Goal: Task Accomplishment & Management: Manage account settings

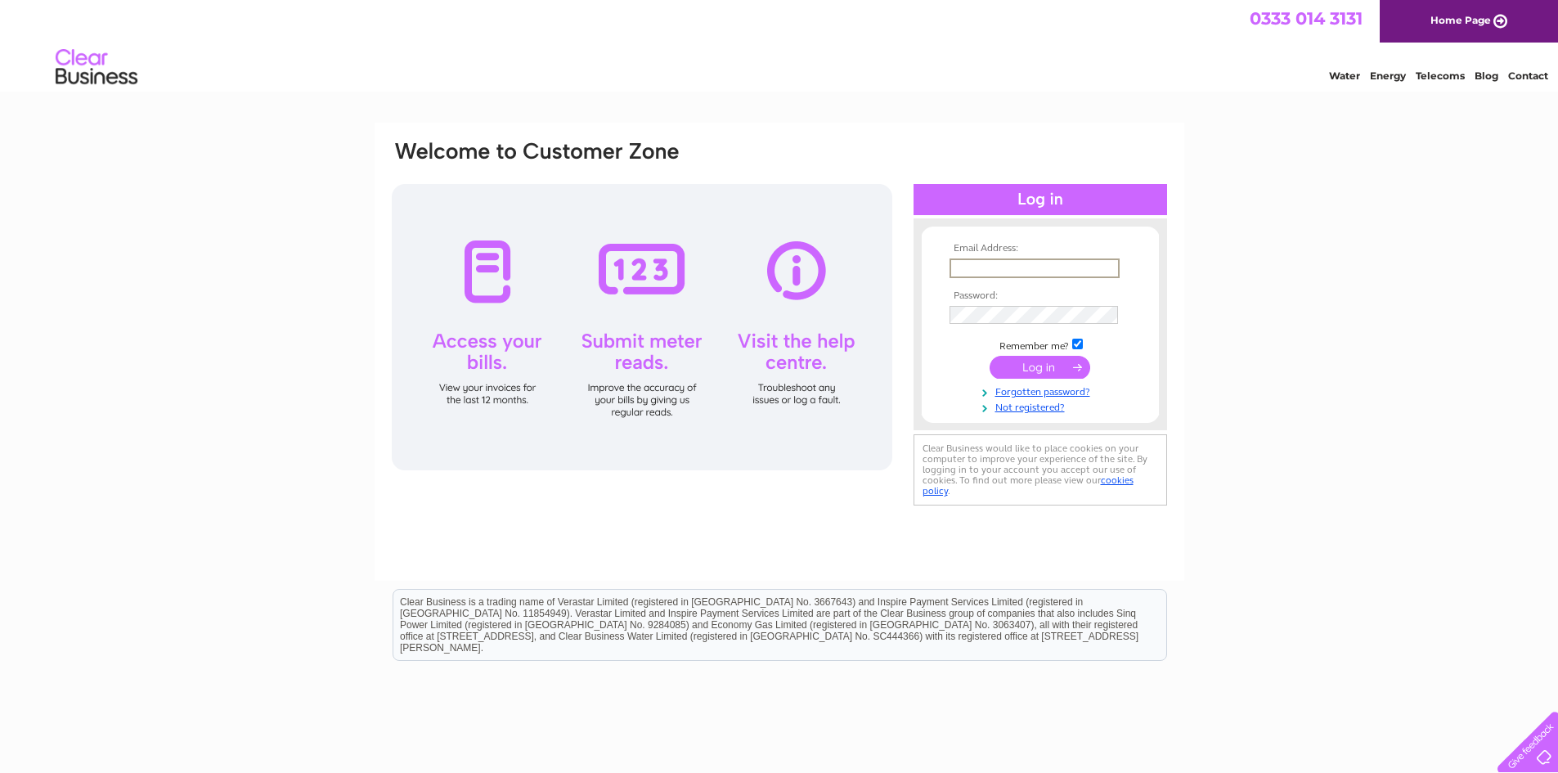
click at [1021, 264] on input "text" at bounding box center [1035, 268] width 170 height 20
type input "socairproperties@hotmail.com"
click at [1022, 371] on input "submit" at bounding box center [1040, 365] width 101 height 23
click at [1037, 298] on th "Password:" at bounding box center [1041, 294] width 190 height 11
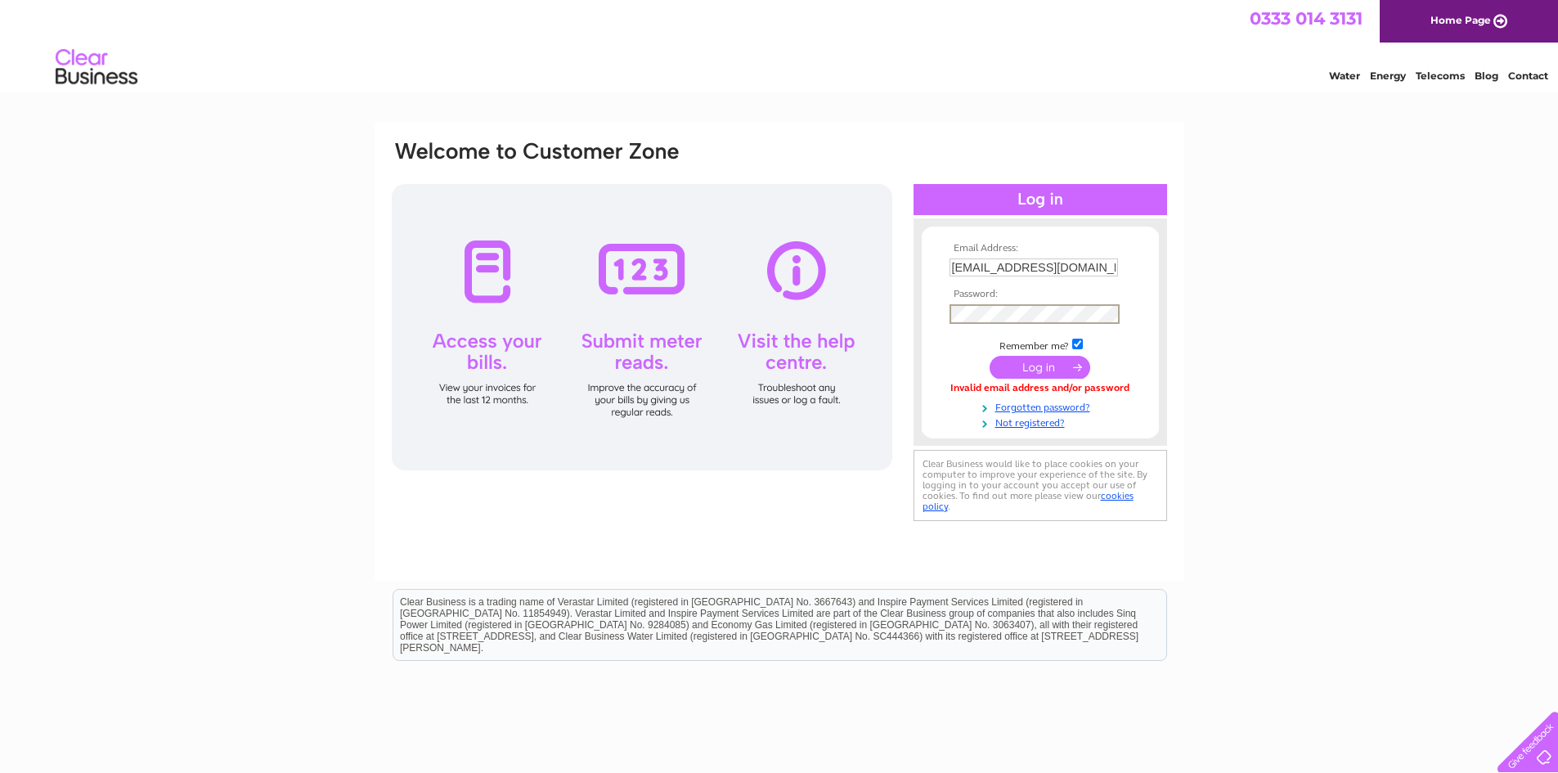
click at [1017, 362] on input "submit" at bounding box center [1040, 367] width 101 height 23
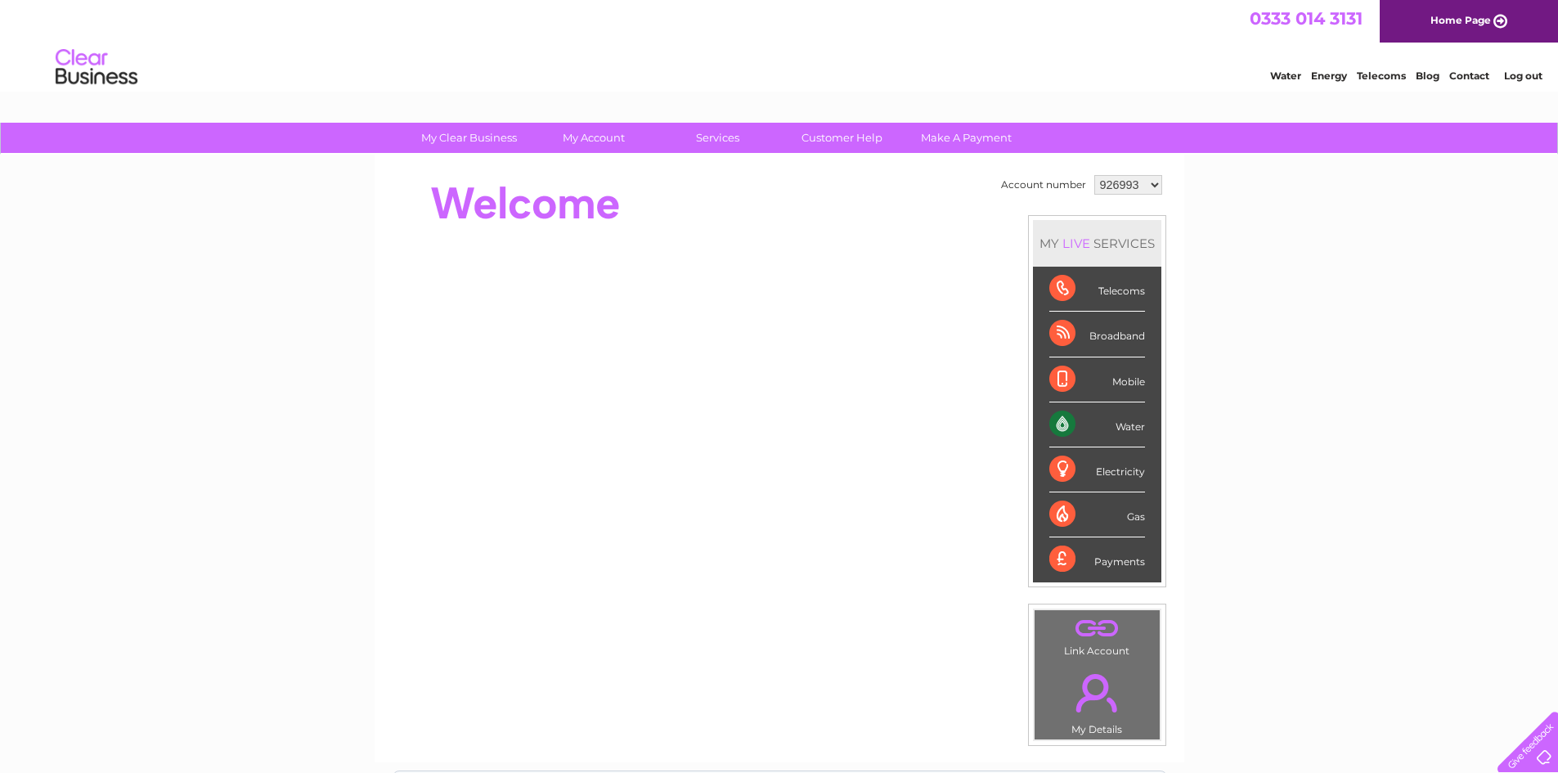
click at [1109, 426] on div "Water" at bounding box center [1097, 424] width 96 height 45
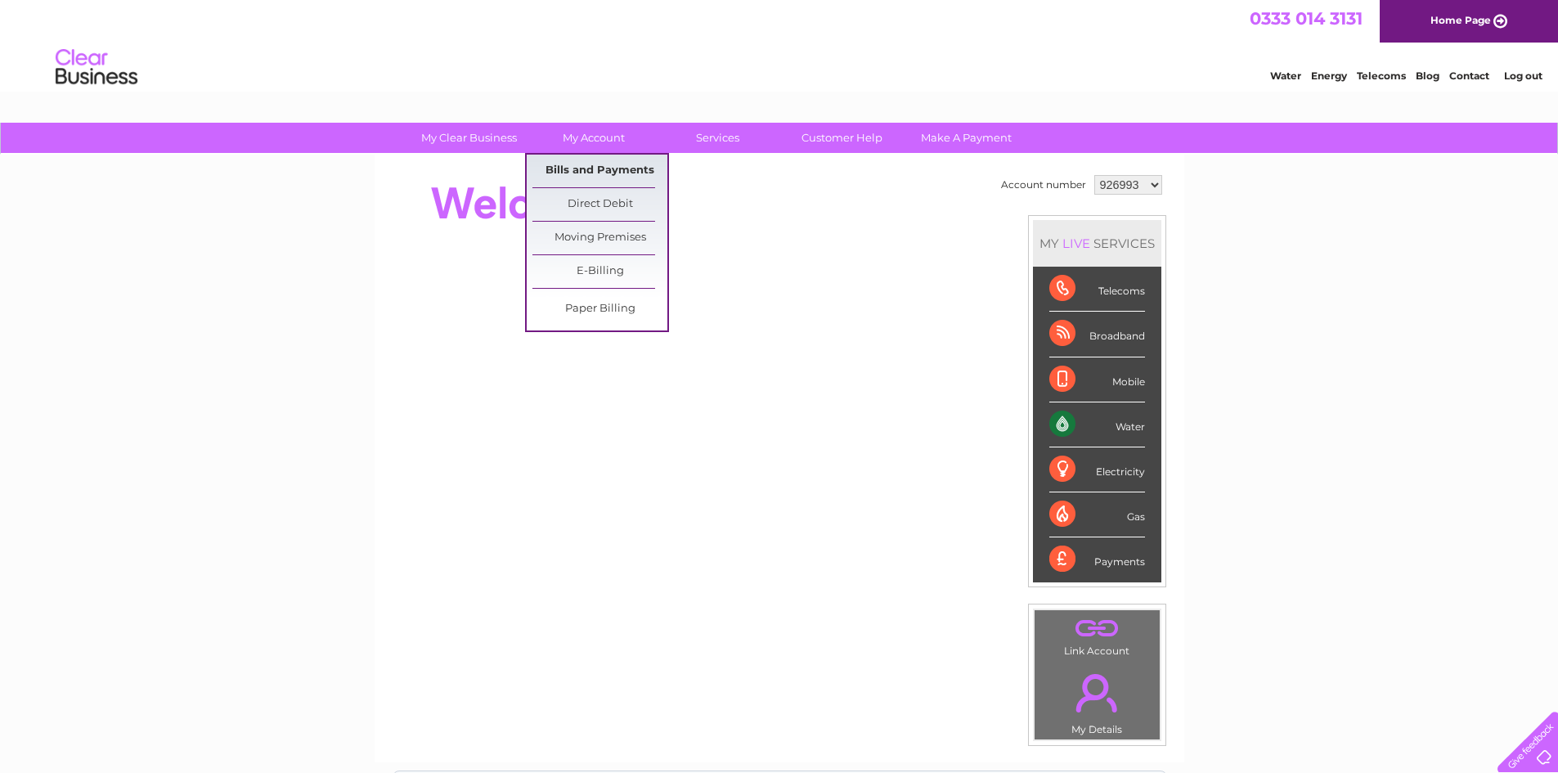
click at [595, 164] on link "Bills and Payments" at bounding box center [599, 171] width 135 height 33
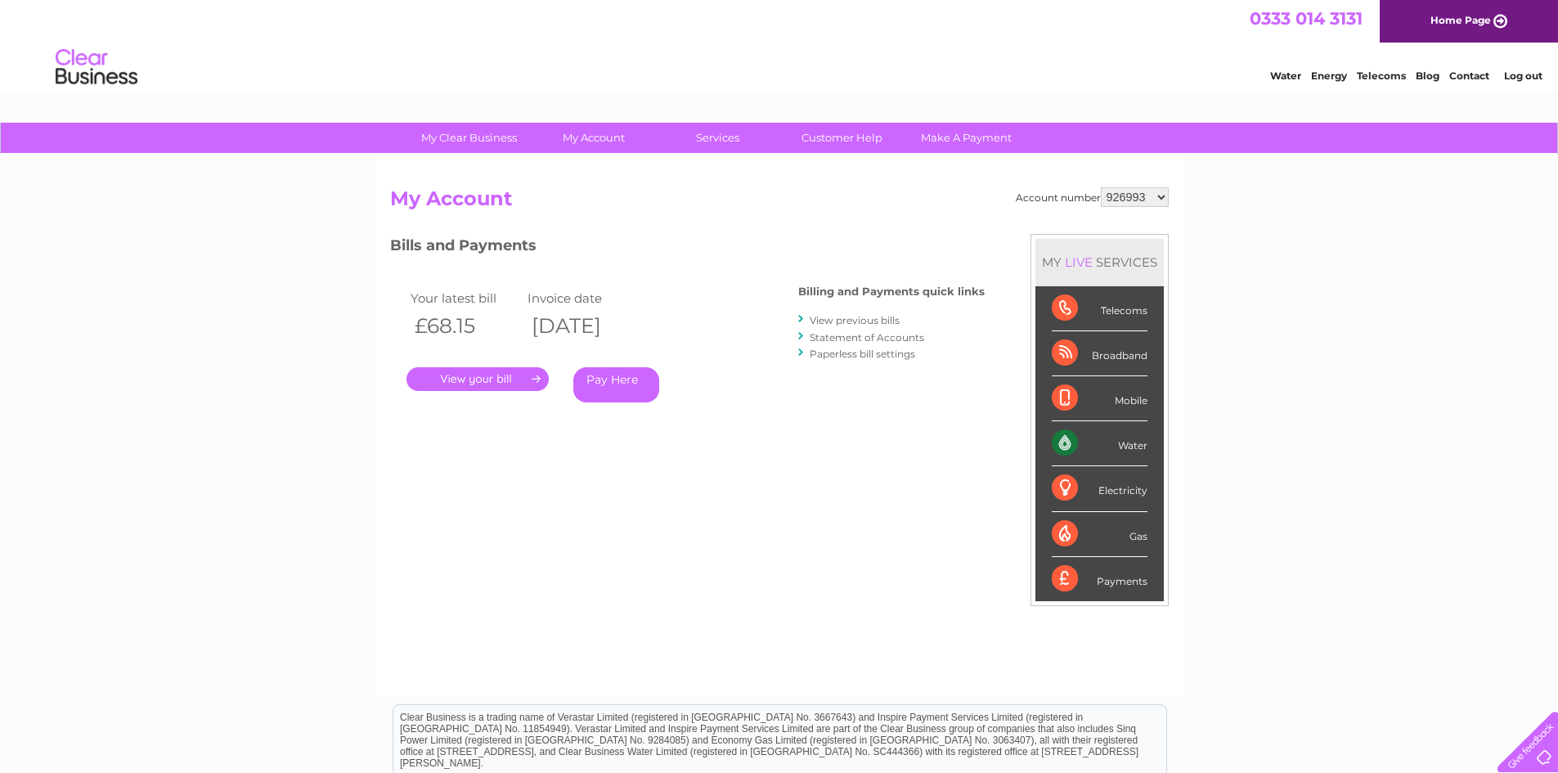
click at [527, 371] on link "." at bounding box center [478, 379] width 142 height 24
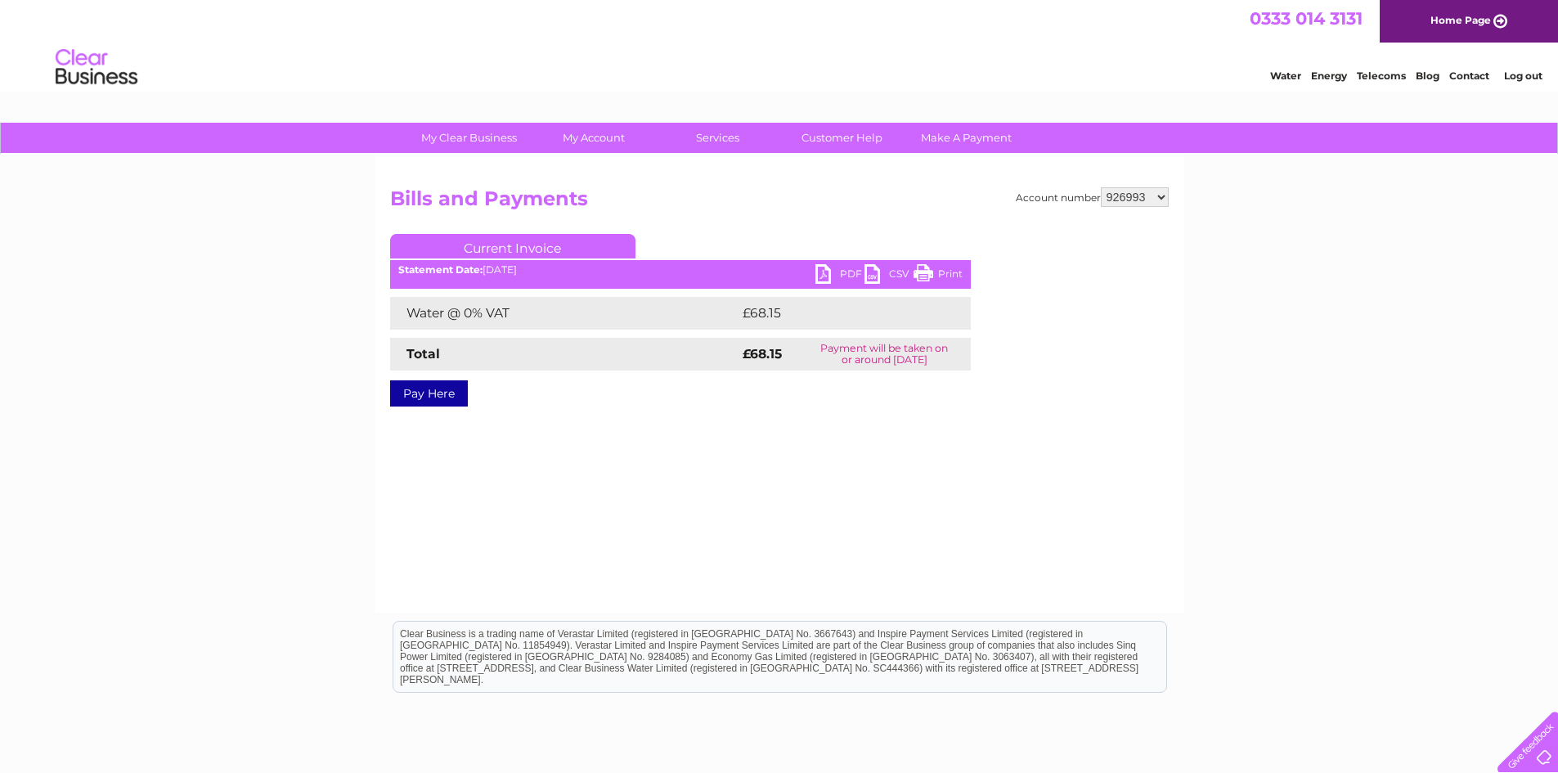
click at [824, 266] on link "PDF" at bounding box center [839, 276] width 49 height 24
click at [1166, 197] on select "926993 1123228 1141568 1156356" at bounding box center [1135, 197] width 68 height 20
click at [1102, 187] on select "926993 1123228 1141568 1156356" at bounding box center [1135, 197] width 68 height 20
click at [831, 276] on link "PDF" at bounding box center [839, 276] width 49 height 24
click at [1166, 195] on select "926993 1123228 1141568 1156356" at bounding box center [1135, 197] width 68 height 20
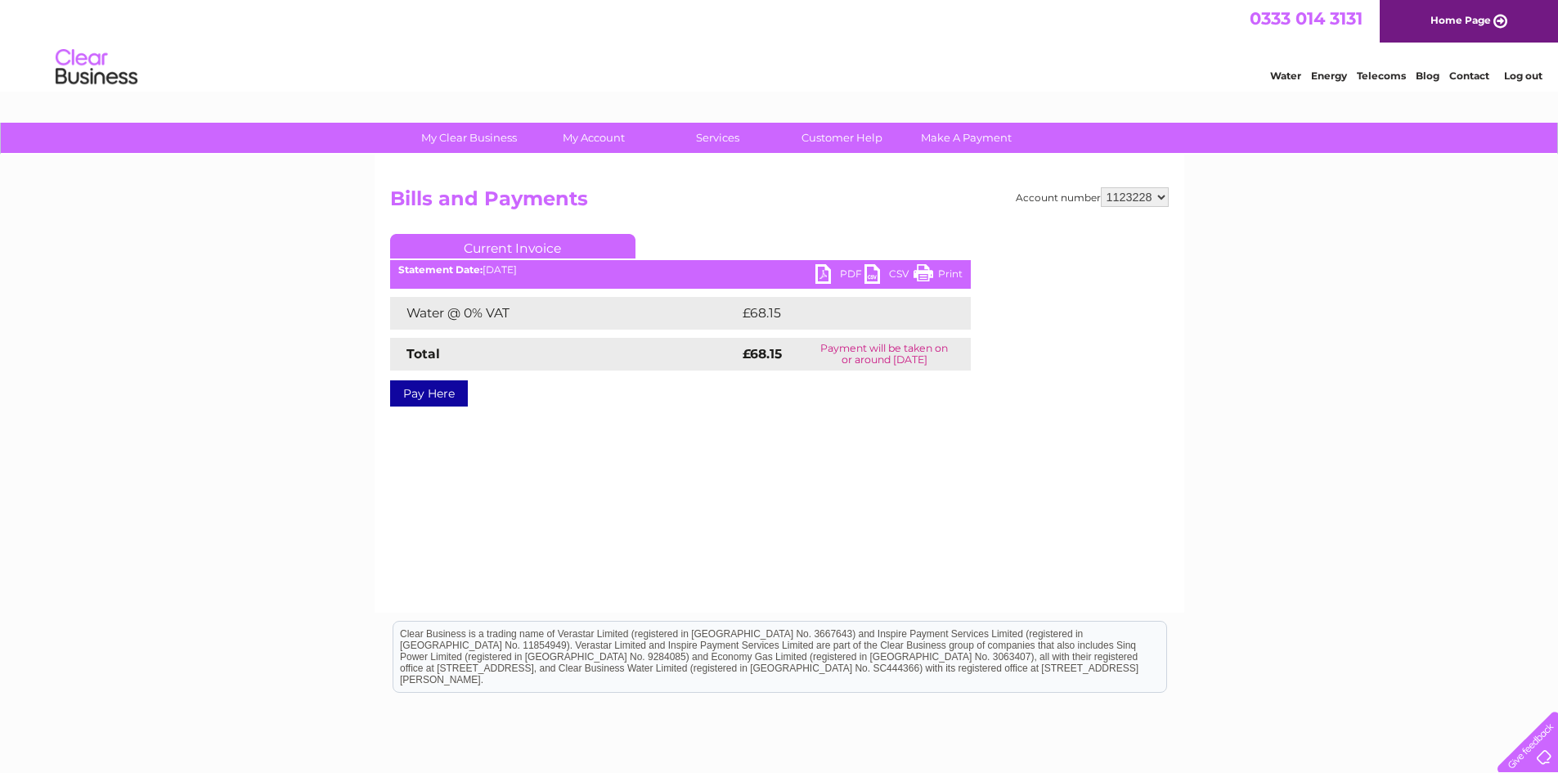
click at [820, 273] on link "PDF" at bounding box center [839, 276] width 49 height 24
click at [1166, 194] on select "926993 1123228 1141568 1156356" at bounding box center [1135, 197] width 68 height 20
click at [1102, 187] on select "926993 1123228 1141568 1156356" at bounding box center [1135, 197] width 68 height 20
click at [928, 273] on link "Print" at bounding box center [938, 276] width 49 height 24
click at [869, 276] on link "CSV" at bounding box center [889, 276] width 49 height 24
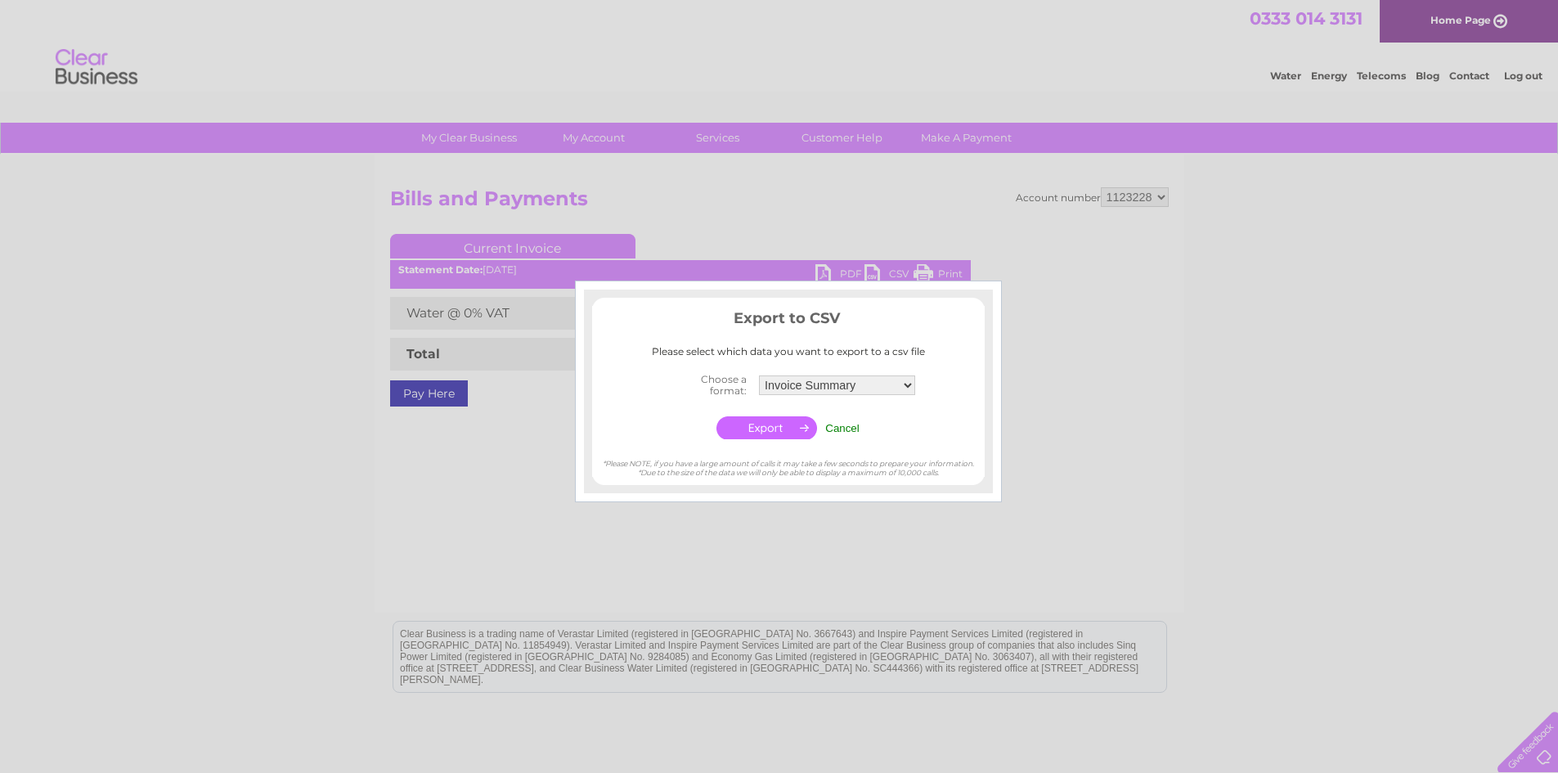
click at [983, 235] on div at bounding box center [779, 386] width 1558 height 773
click at [855, 432] on input "Cancel" at bounding box center [842, 428] width 34 height 12
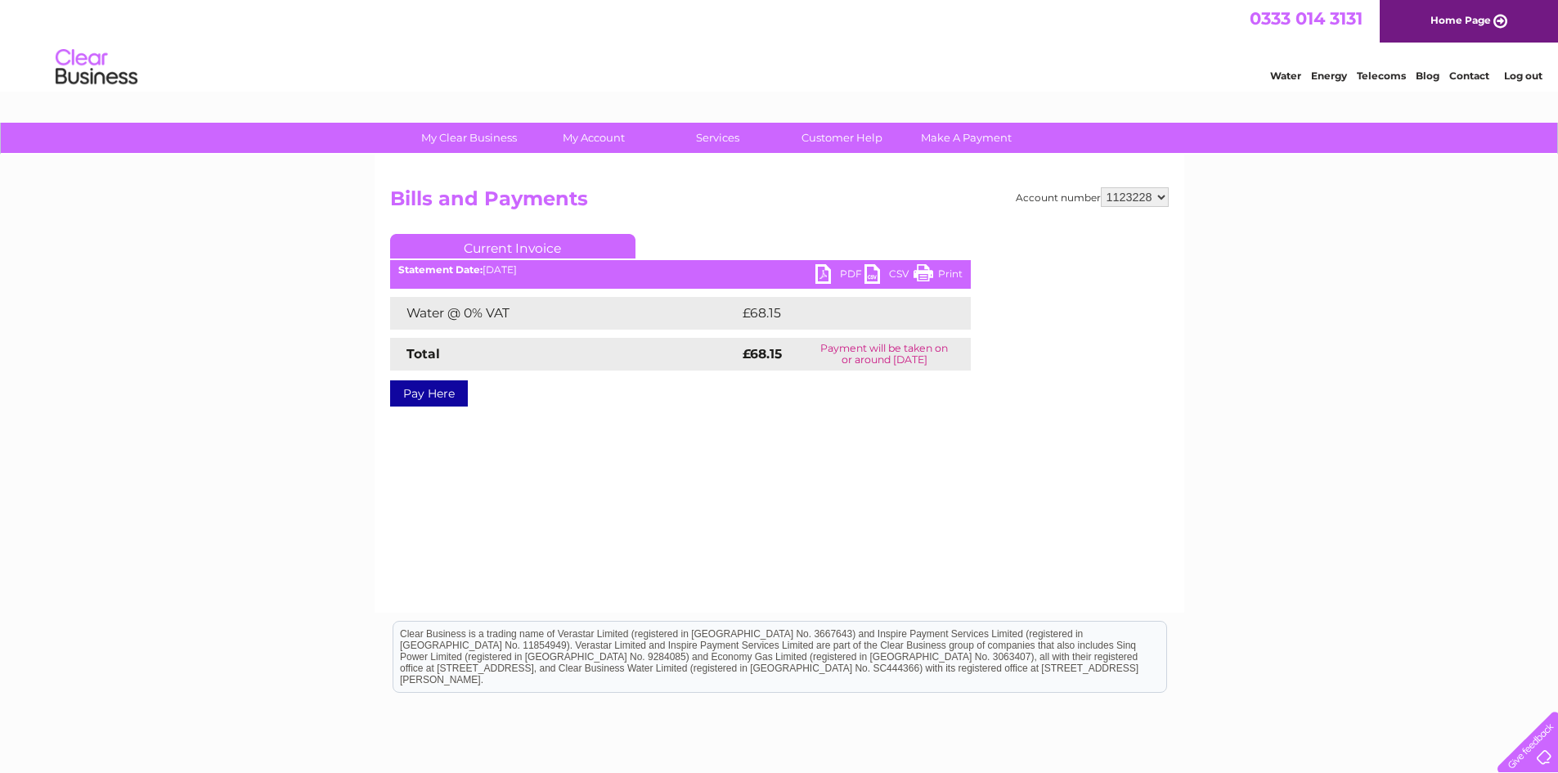
click at [825, 276] on link "PDF" at bounding box center [839, 276] width 49 height 24
drag, startPoint x: 1417, startPoint y: 27, endPoint x: 1368, endPoint y: 233, distance: 212.1
click at [1368, 233] on div "My Clear Business Login Details My Details My Preferences Link Account My Accou…" at bounding box center [779, 508] width 1558 height 770
click at [1161, 197] on select "926993 1123228 1141568 1156356" at bounding box center [1135, 197] width 68 height 20
select select "1156356"
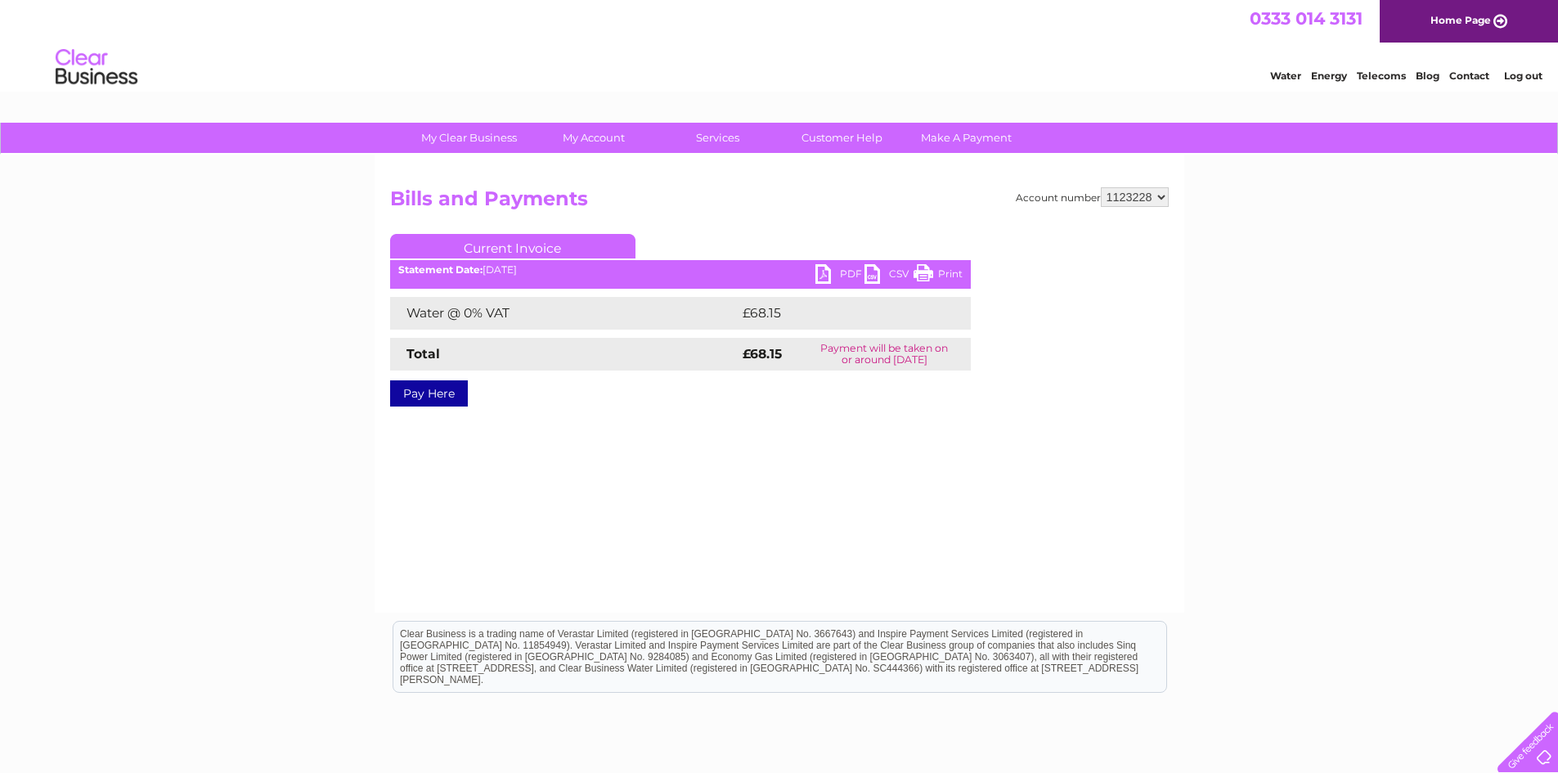
click at [1102, 187] on select "926993 1123228 1141568 1156356" at bounding box center [1135, 197] width 68 height 20
click at [832, 274] on link "PDF" at bounding box center [839, 276] width 49 height 24
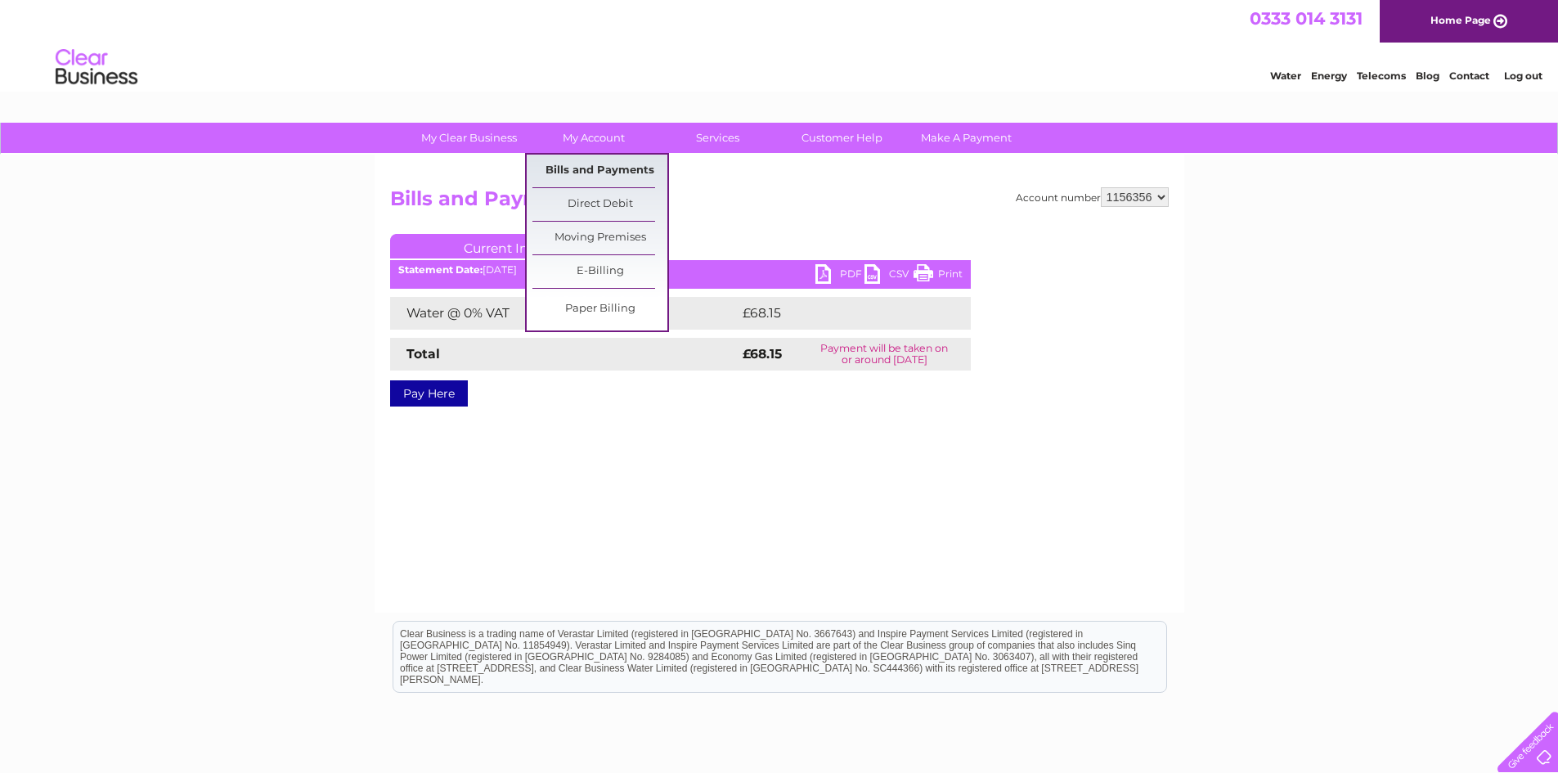
click at [582, 160] on link "Bills and Payments" at bounding box center [599, 171] width 135 height 33
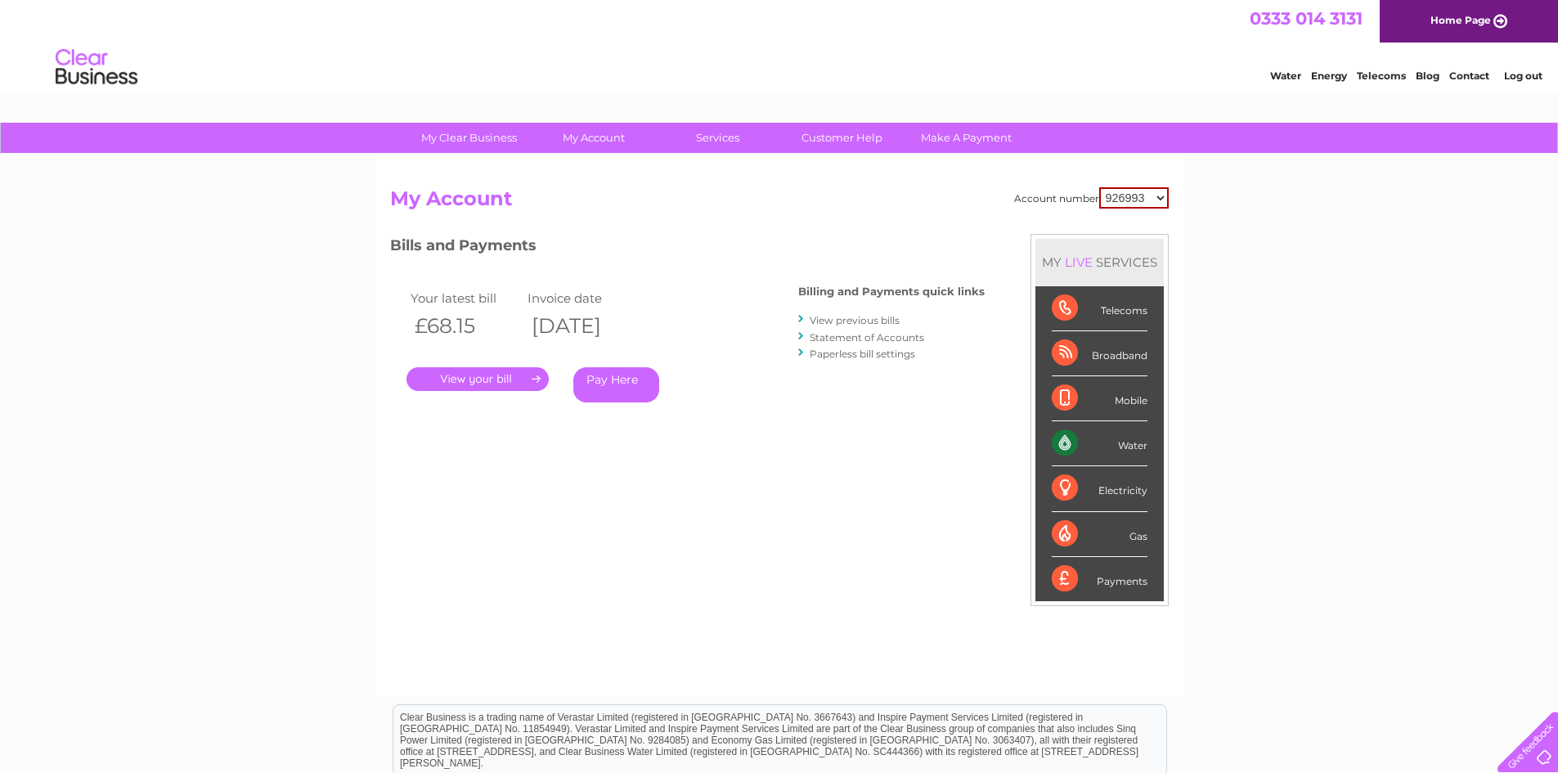
click at [1161, 197] on select "926993 1123228 1141568 1156356" at bounding box center [1134, 197] width 70 height 21
select select "1156356"
click at [1100, 187] on select "926993 1123228 1141568 1156356" at bounding box center [1134, 197] width 70 height 21
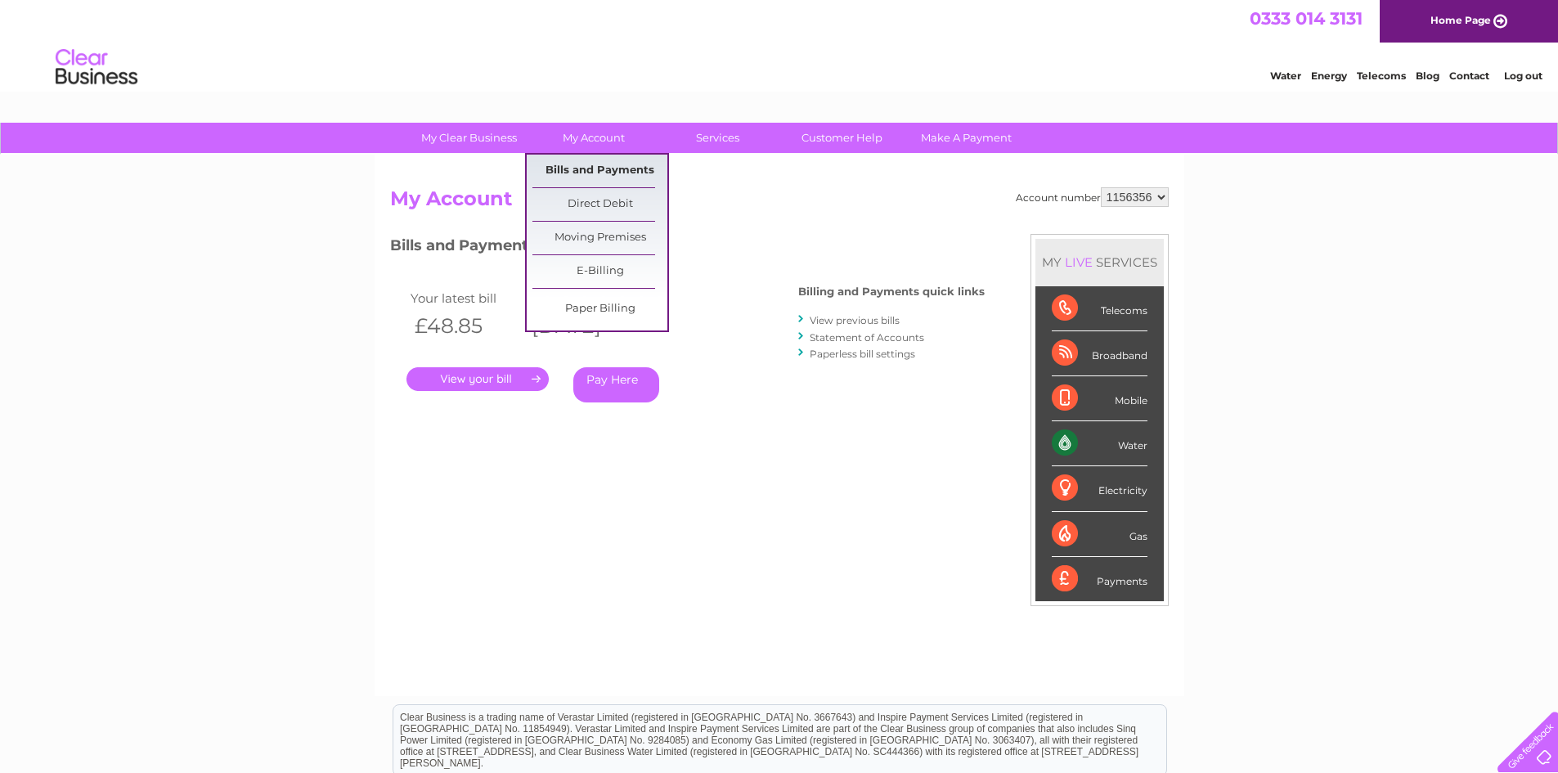
click at [588, 171] on link "Bills and Payments" at bounding box center [599, 171] width 135 height 33
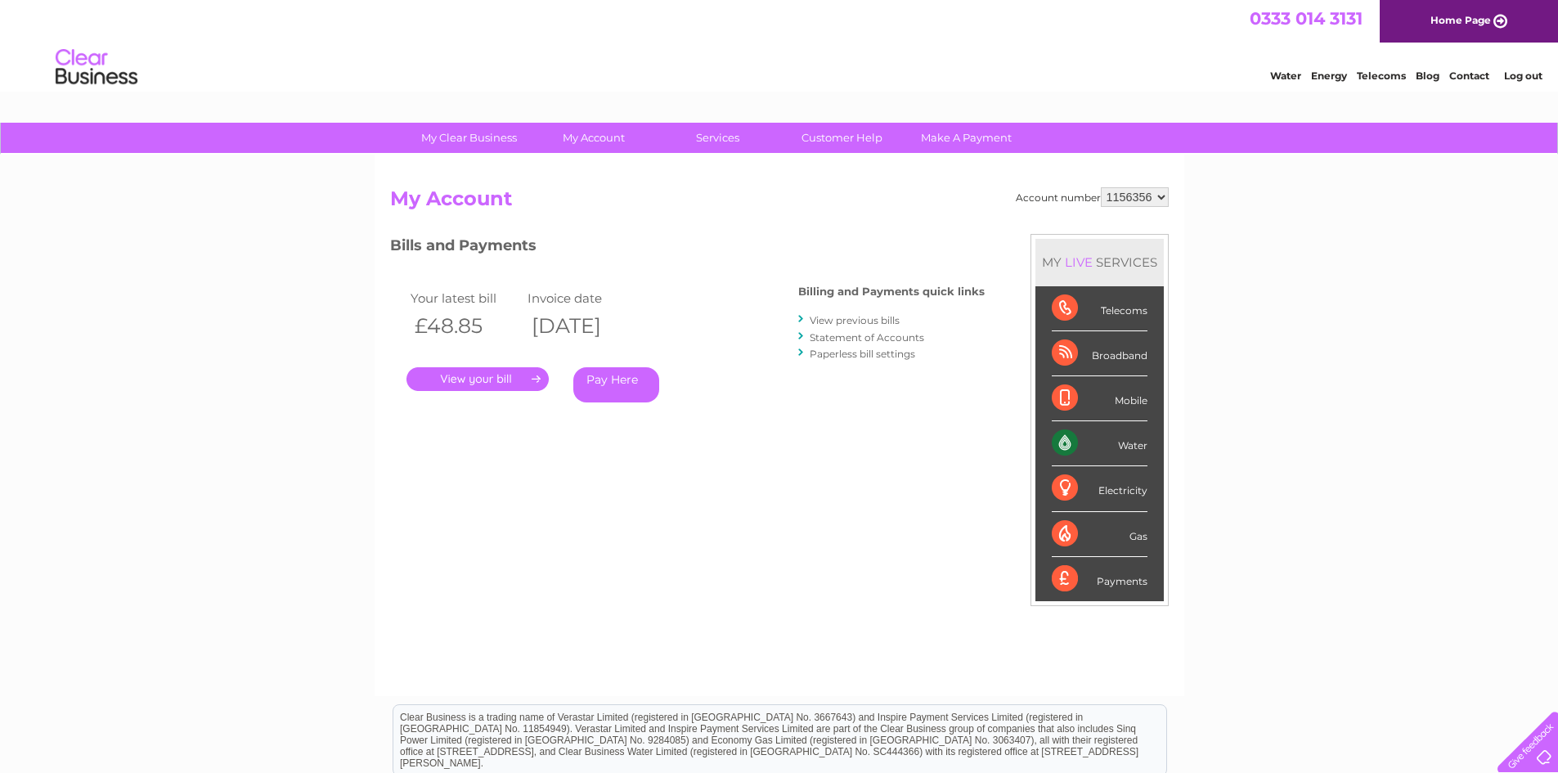
click at [501, 378] on link "." at bounding box center [478, 379] width 142 height 24
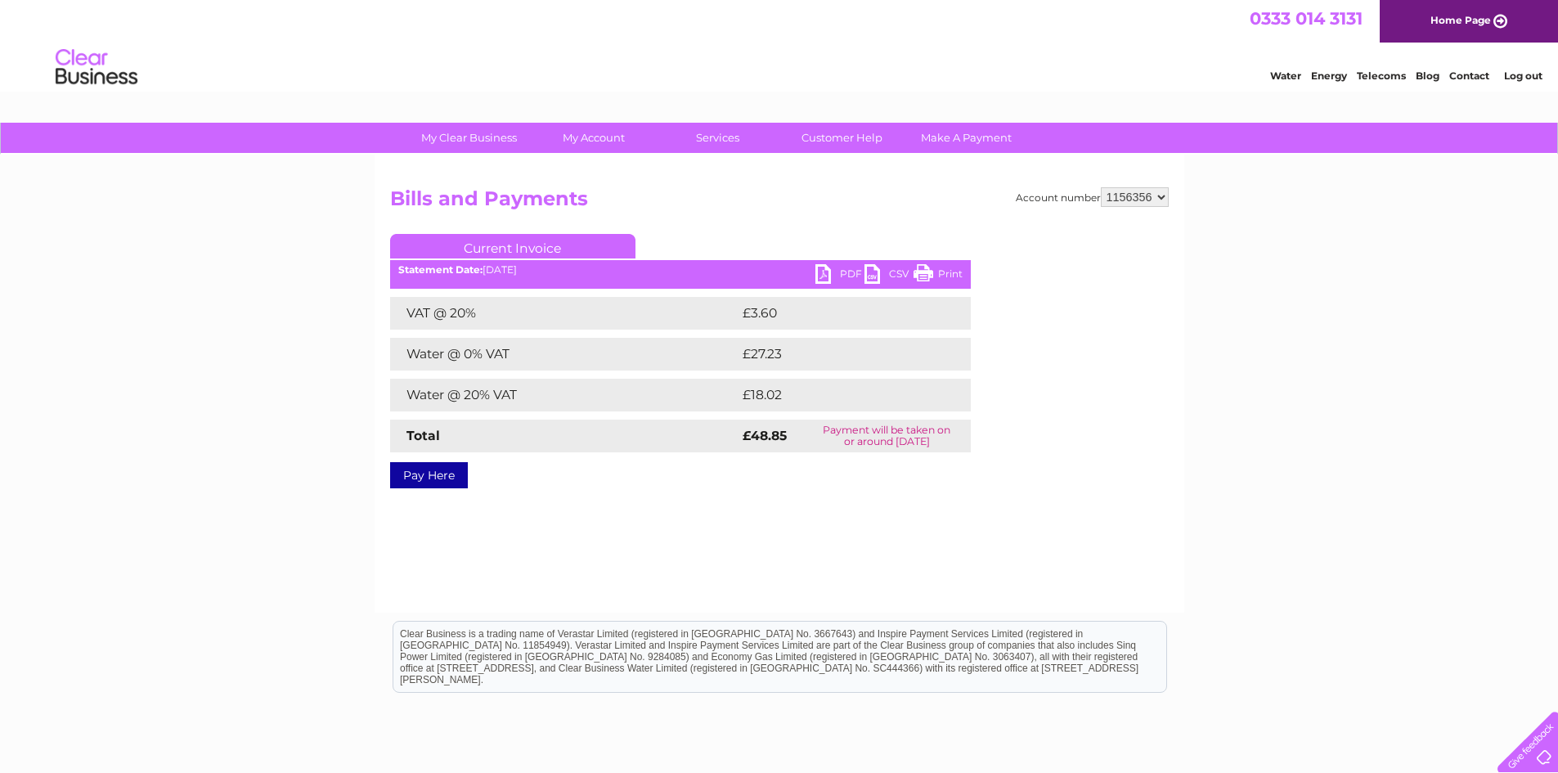
click at [827, 272] on link "PDF" at bounding box center [839, 276] width 49 height 24
click at [1161, 195] on select "926993 1123228 1141568 1156356" at bounding box center [1135, 197] width 68 height 20
select select "1141568"
click at [1102, 187] on select "926993 1123228 1141568 1156356" at bounding box center [1135, 197] width 68 height 20
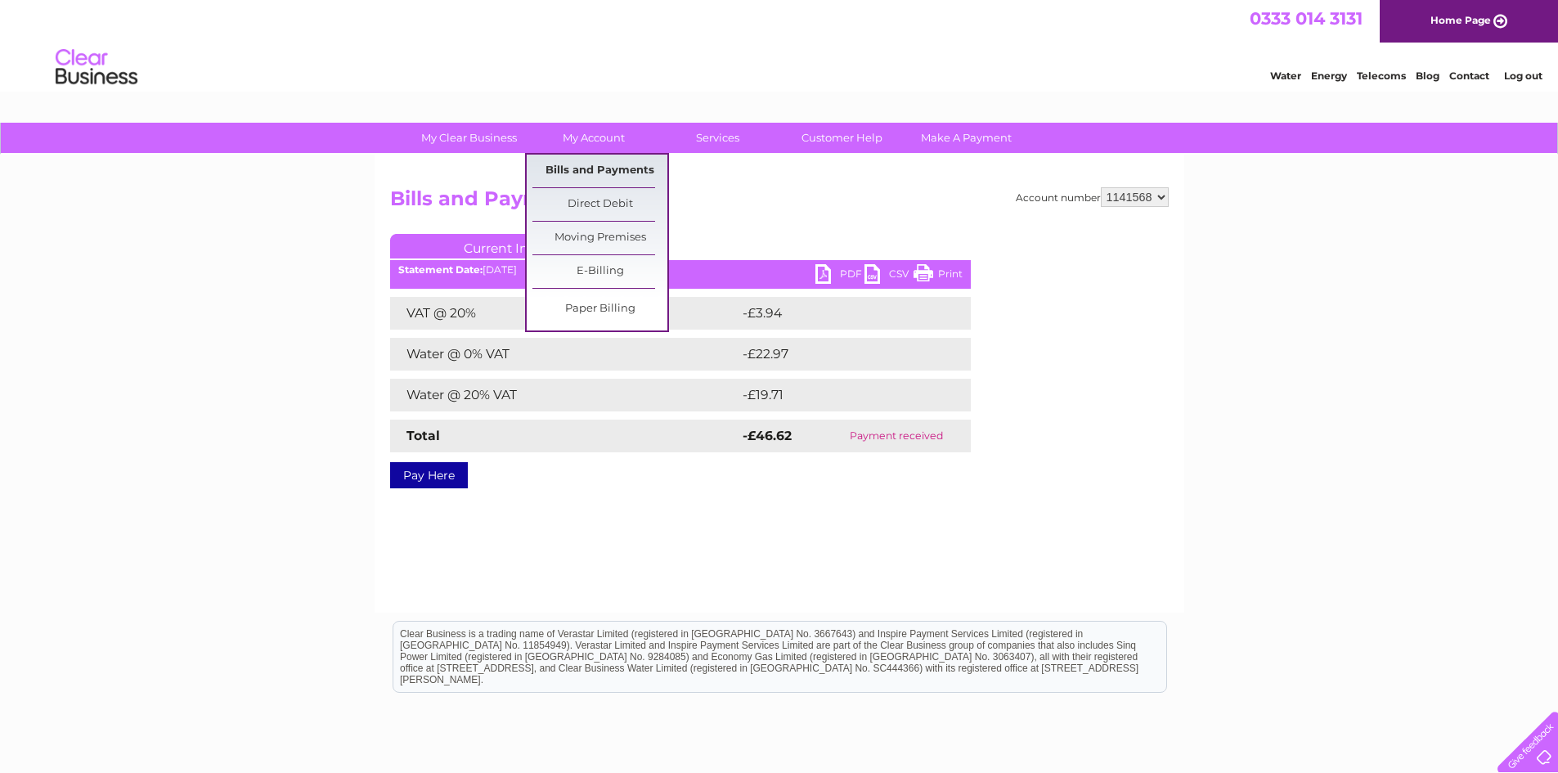
click at [592, 176] on link "Bills and Payments" at bounding box center [599, 171] width 135 height 33
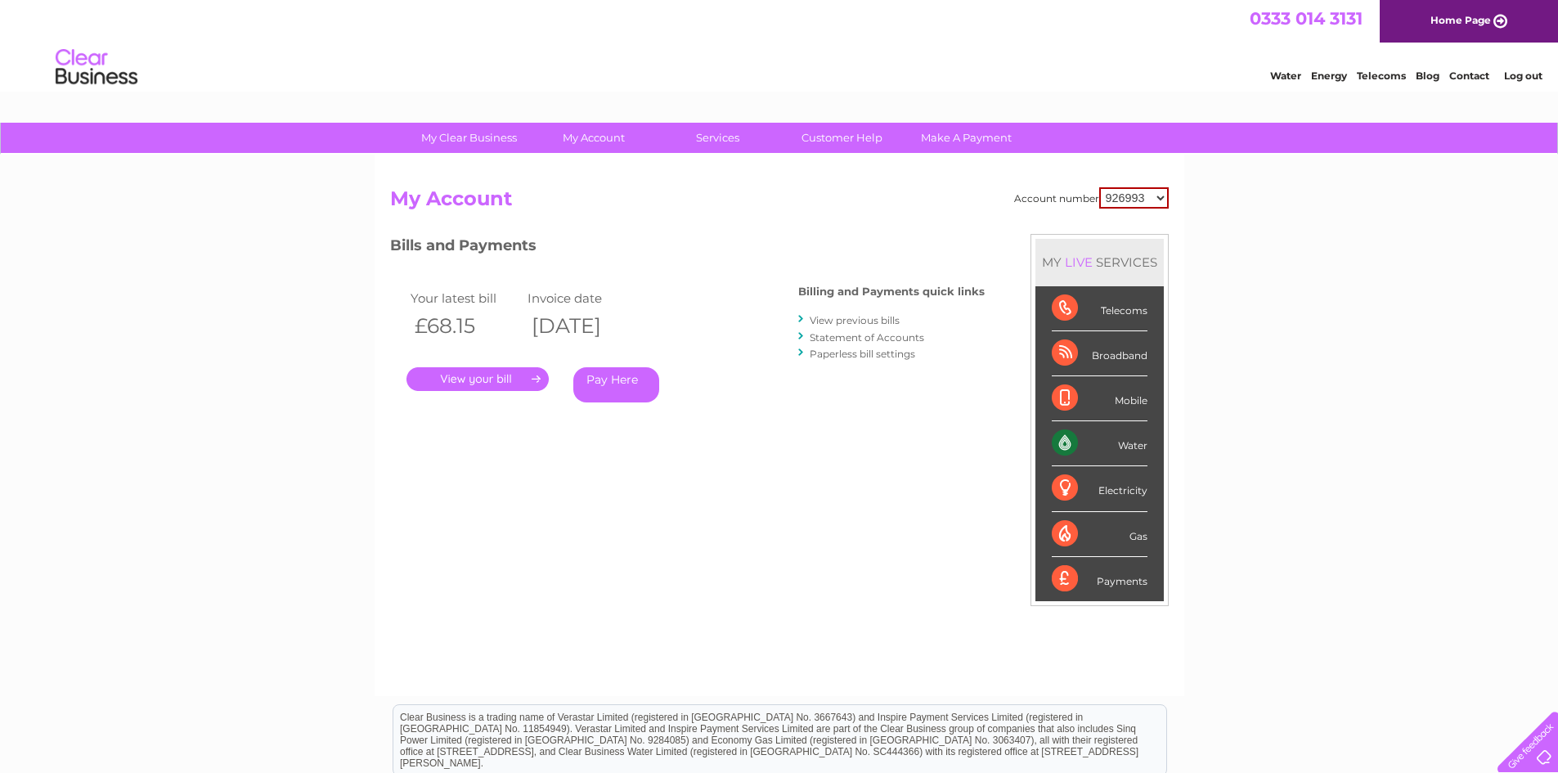
click at [1166, 196] on select "926993 1123228 1141568 1156356" at bounding box center [1134, 197] width 70 height 21
select select "1141568"
click at [1100, 187] on select "926993 1123228 1141568 1156356" at bounding box center [1134, 197] width 70 height 21
click at [515, 376] on link "." at bounding box center [478, 379] width 142 height 24
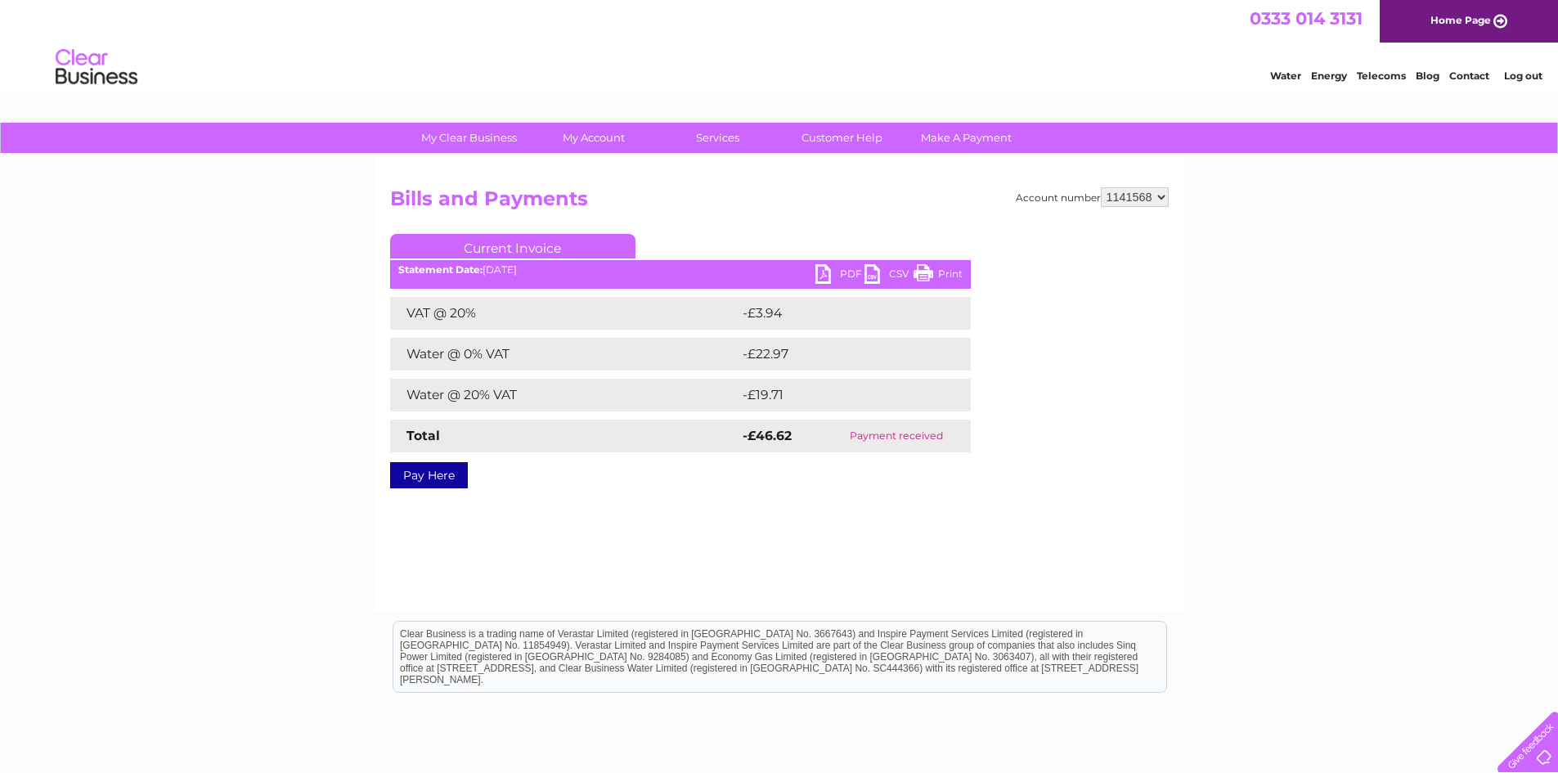
click at [831, 272] on link "PDF" at bounding box center [839, 276] width 49 height 24
click at [1161, 194] on select "926993 1123228 1141568 1156356" at bounding box center [1135, 197] width 68 height 20
select select "1123228"
click at [1102, 187] on select "926993 1123228 1141568 1156356" at bounding box center [1135, 197] width 68 height 20
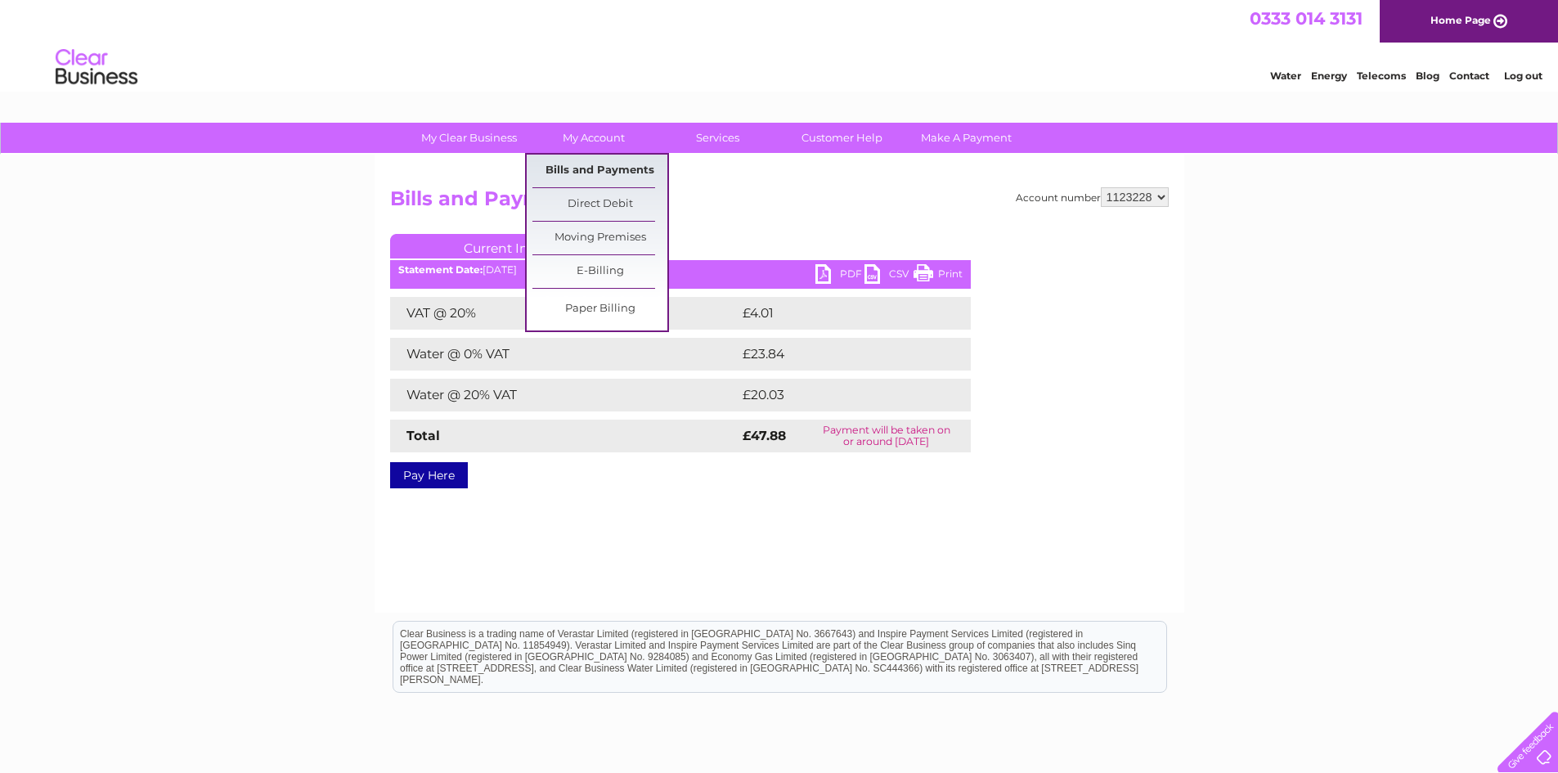
click at [597, 168] on link "Bills and Payments" at bounding box center [599, 171] width 135 height 33
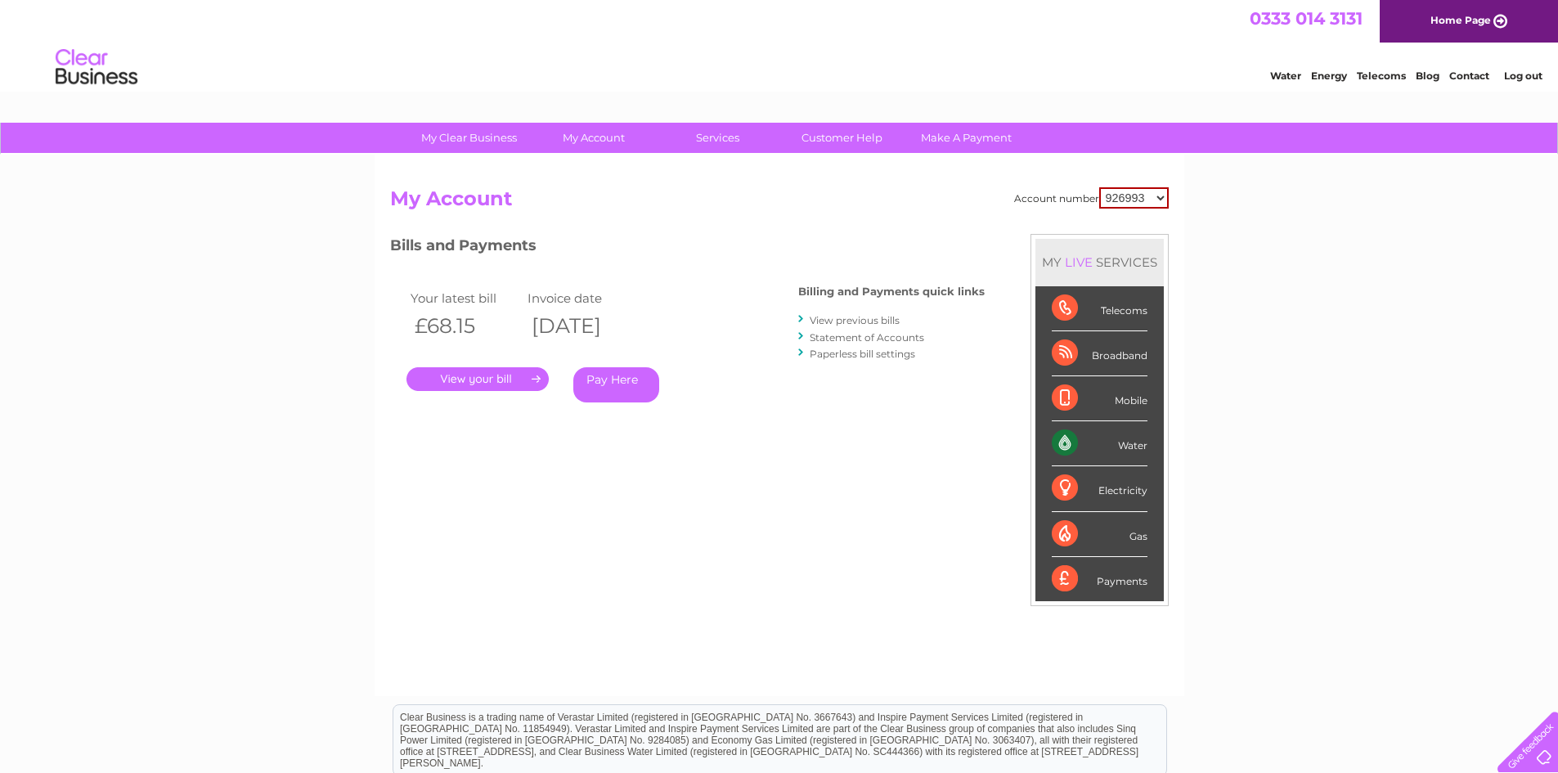
click at [1163, 195] on select "926993 1123228 1141568 1156356" at bounding box center [1134, 197] width 70 height 21
select select "1123228"
click at [1100, 187] on select "926993 1123228 1141568 1156356" at bounding box center [1134, 197] width 70 height 21
click at [529, 372] on link "." at bounding box center [478, 379] width 142 height 24
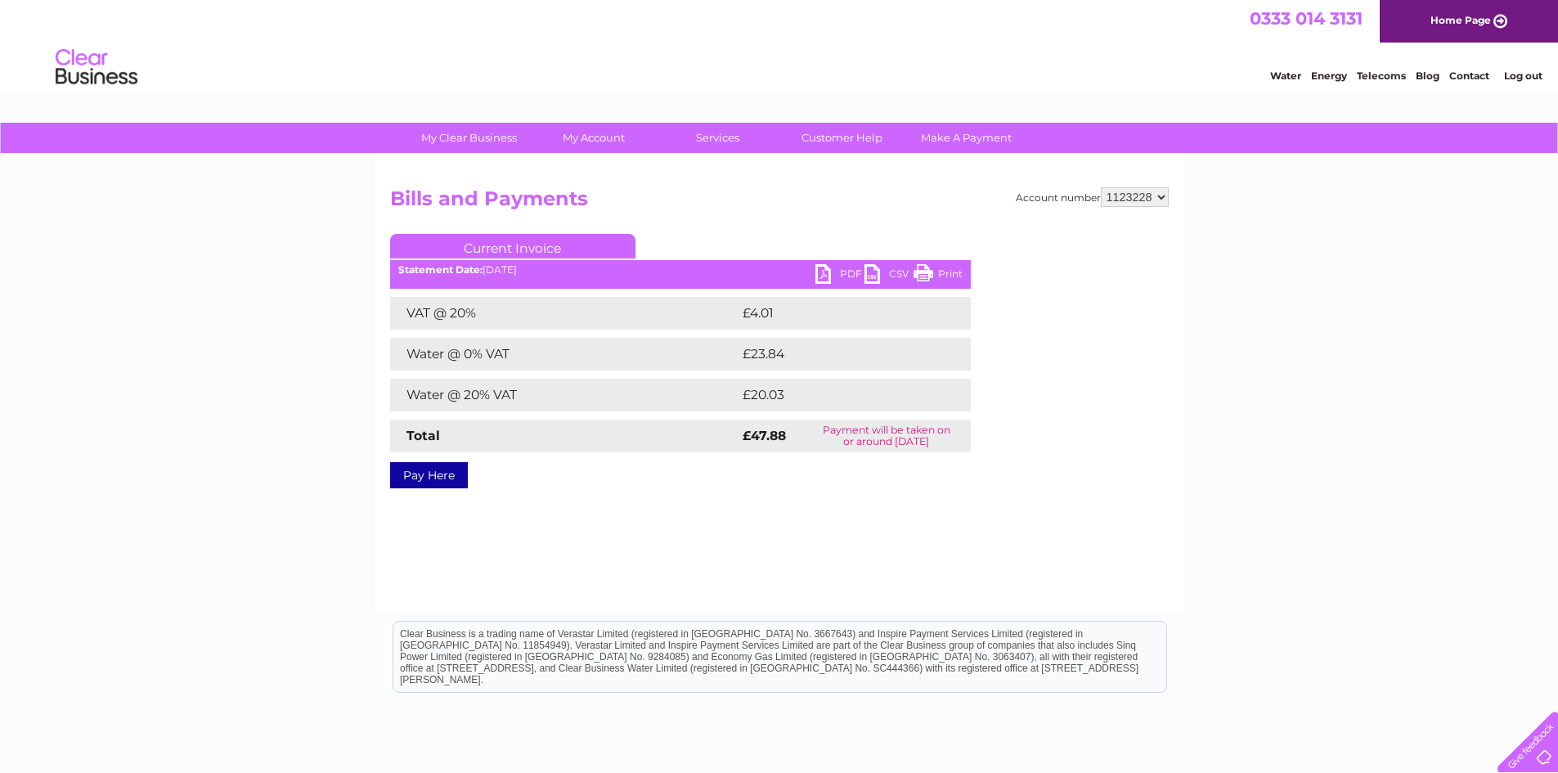
click at [833, 278] on link "PDF" at bounding box center [839, 276] width 49 height 24
